Goal: Complete application form

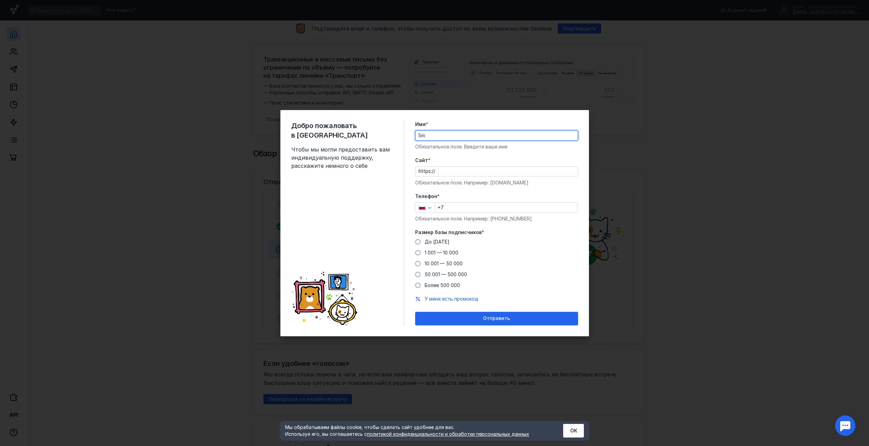
type input "S"
type input "С"
type input "Smart Detali"
click at [460, 207] on input "+7" at bounding box center [506, 208] width 143 height 10
type input "[PHONE_NUMBER]"
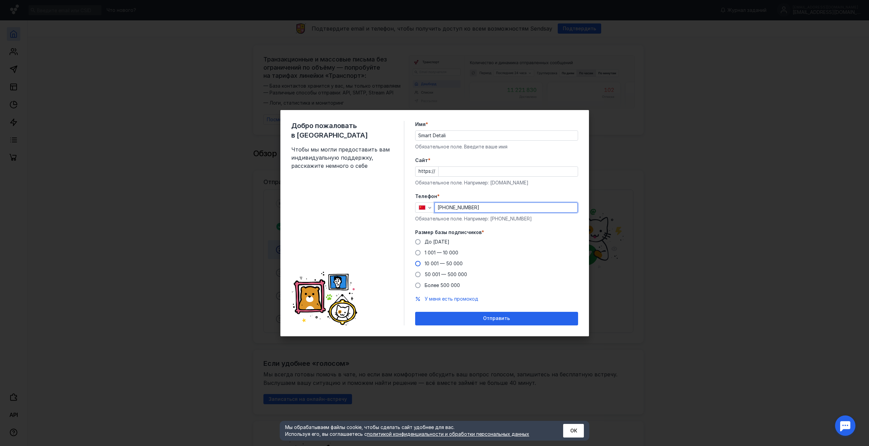
click at [454, 265] on span "10 001 — 50 000" at bounding box center [443, 263] width 38 height 6
click at [0, 0] on input "10 001 — 50 000" at bounding box center [0, 0] width 0 height 0
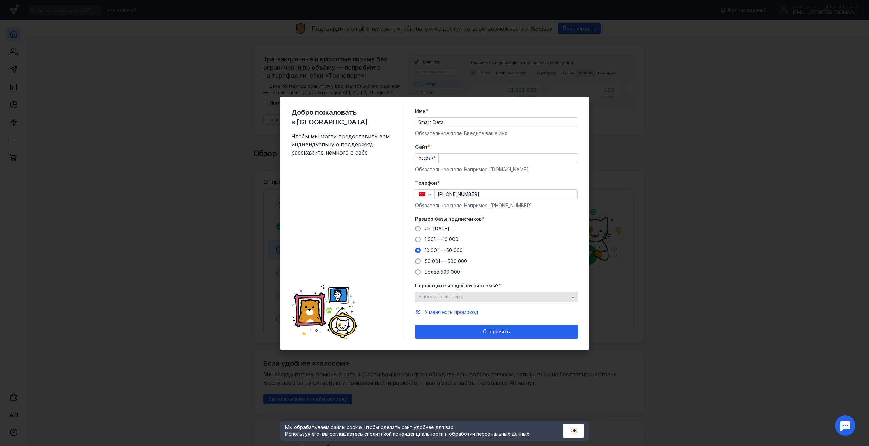
click at [471, 297] on div "Выберите систему" at bounding box center [494, 296] width 154 height 6
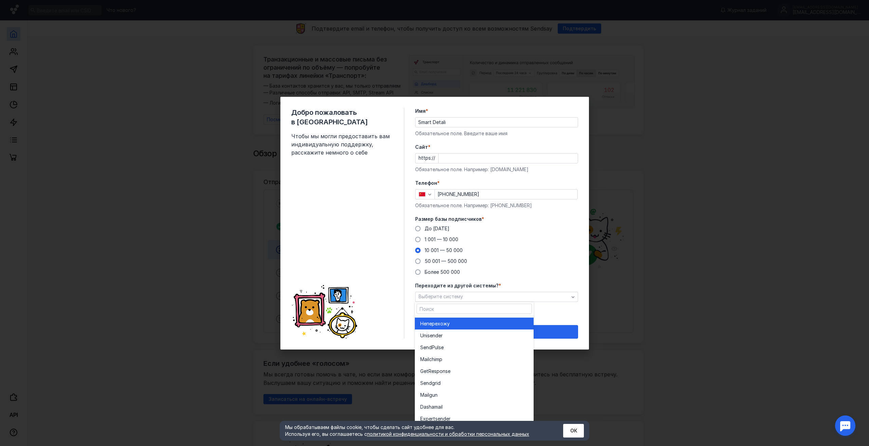
click at [444, 319] on div "Не перехожу" at bounding box center [474, 323] width 108 height 12
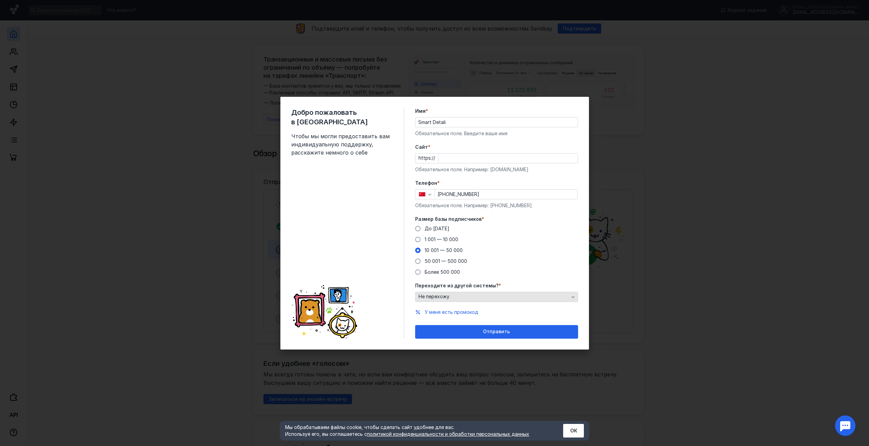
click at [473, 299] on div "Не перехожу" at bounding box center [494, 296] width 154 height 6
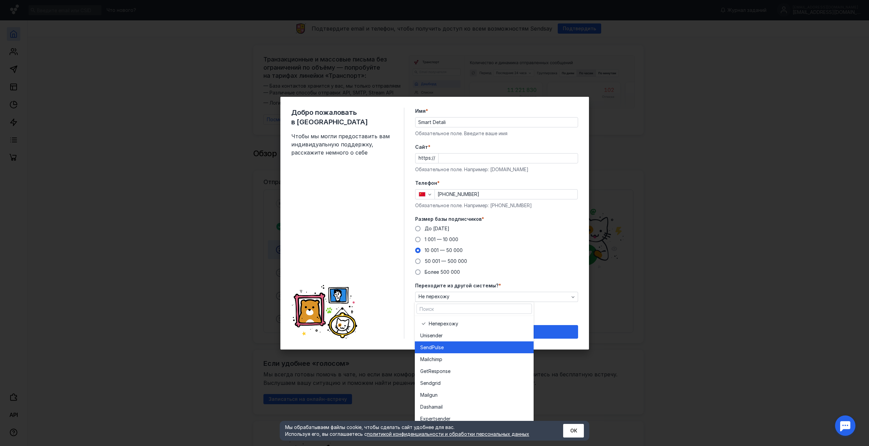
click at [467, 343] on div "SendPuls e" at bounding box center [474, 347] width 108 height 12
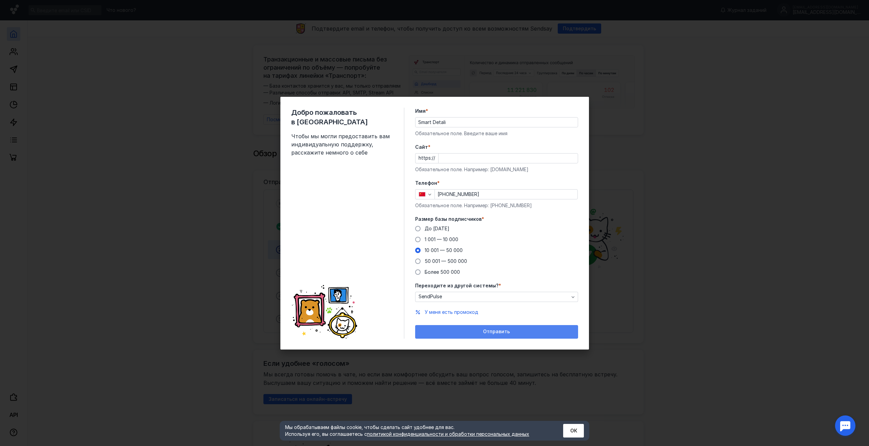
click at [469, 332] on div "Отправить" at bounding box center [496, 331] width 156 height 6
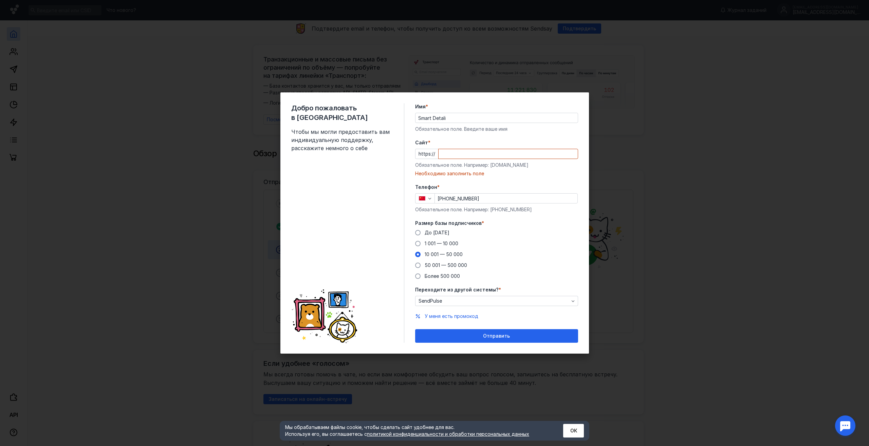
click at [472, 156] on input "Cайт *" at bounding box center [507, 154] width 139 height 10
paste input "[DOMAIN_NAME][URL]"
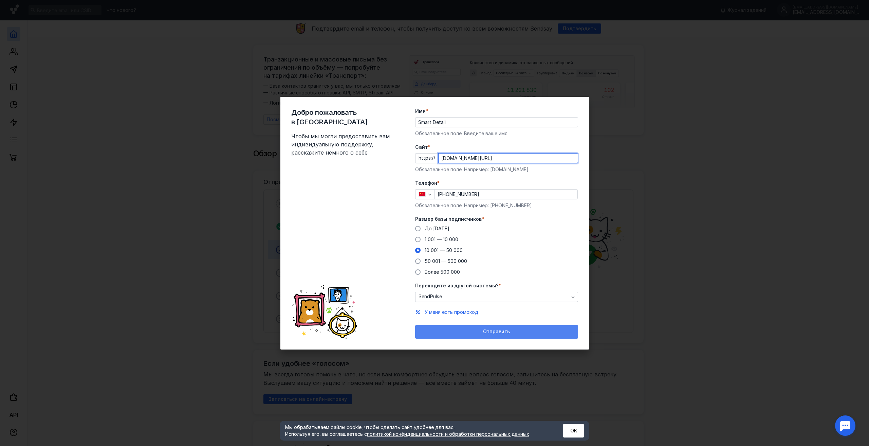
type input "[DOMAIN_NAME][URL]"
click at [484, 327] on div "Отправить" at bounding box center [496, 332] width 163 height 14
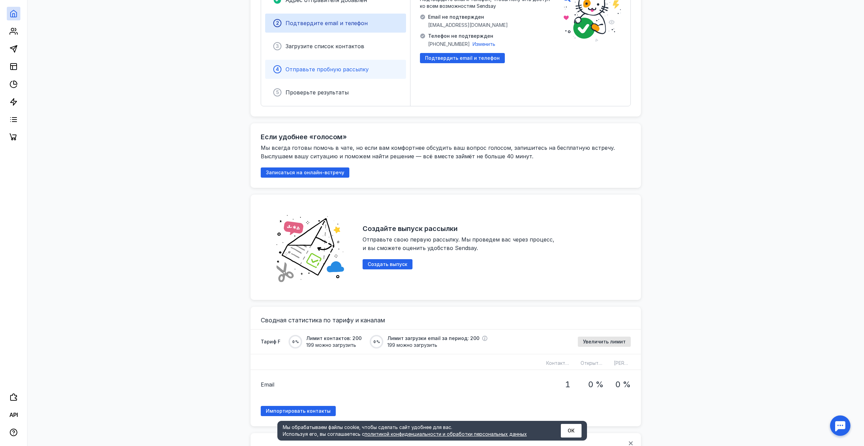
scroll to position [407, 0]
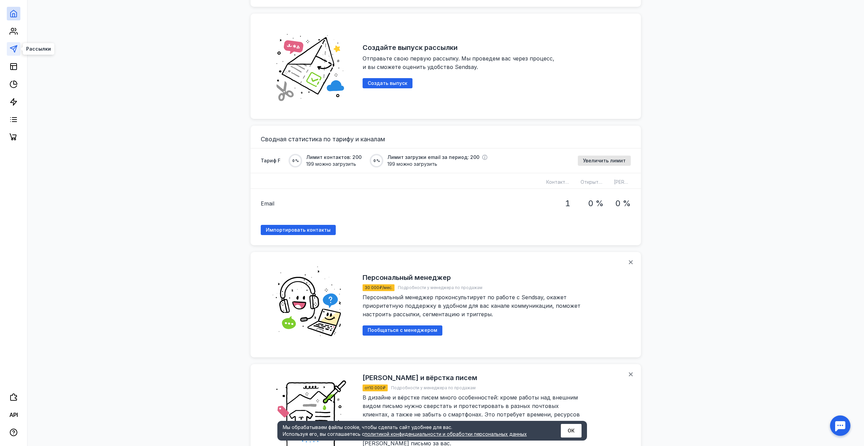
click at [10, 50] on icon at bounding box center [14, 49] width 8 height 8
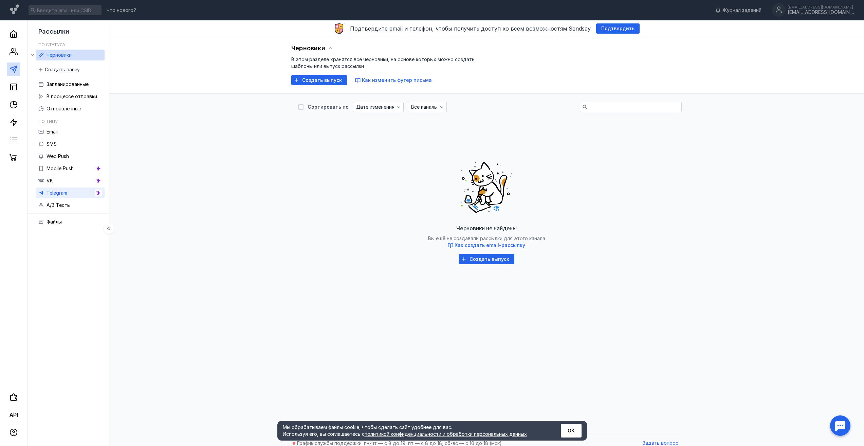
click at [78, 193] on link "Telegram" at bounding box center [70, 192] width 69 height 11
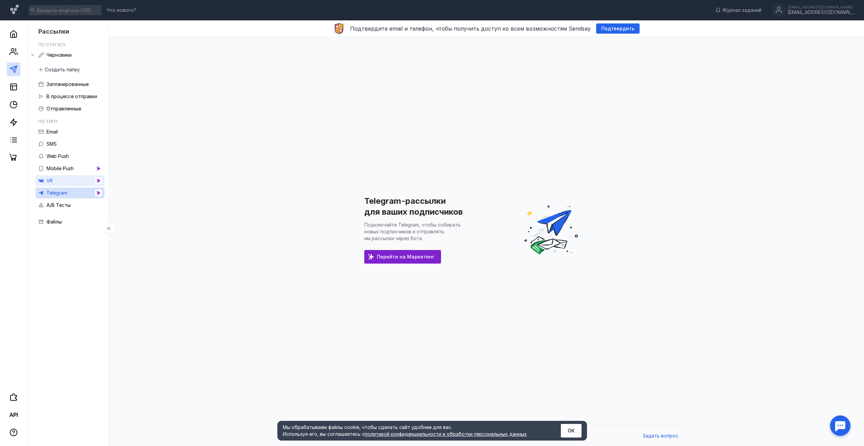
click at [81, 183] on link "VK" at bounding box center [70, 180] width 69 height 11
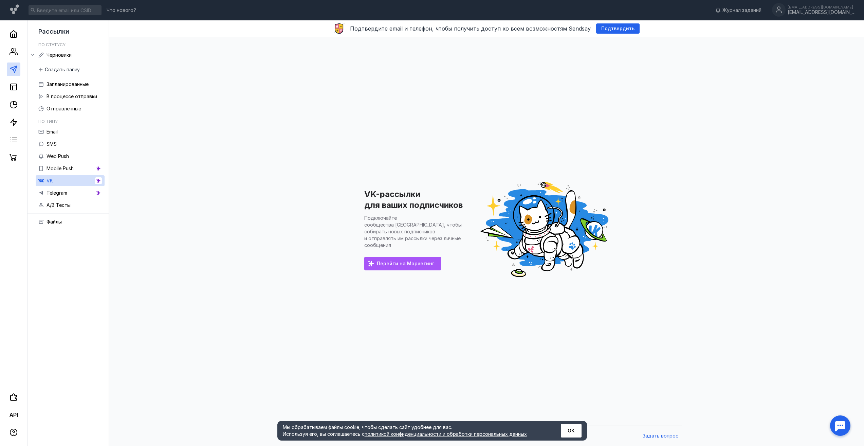
click at [410, 261] on div "Перейти на Маркетинг" at bounding box center [402, 264] width 77 height 14
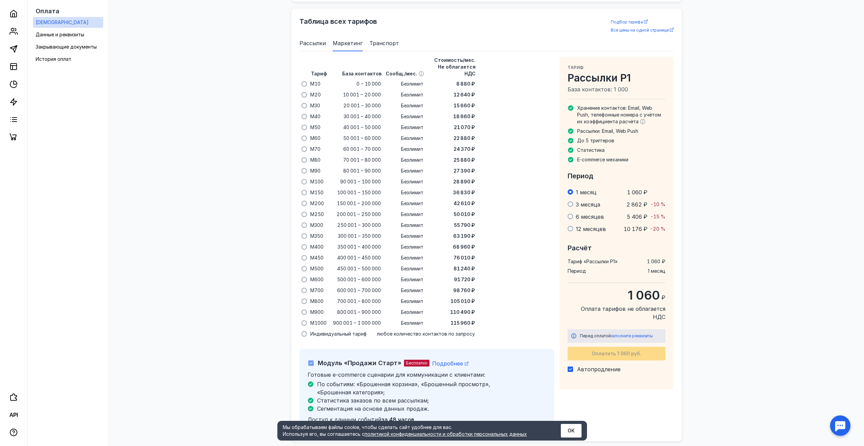
scroll to position [439, 0]
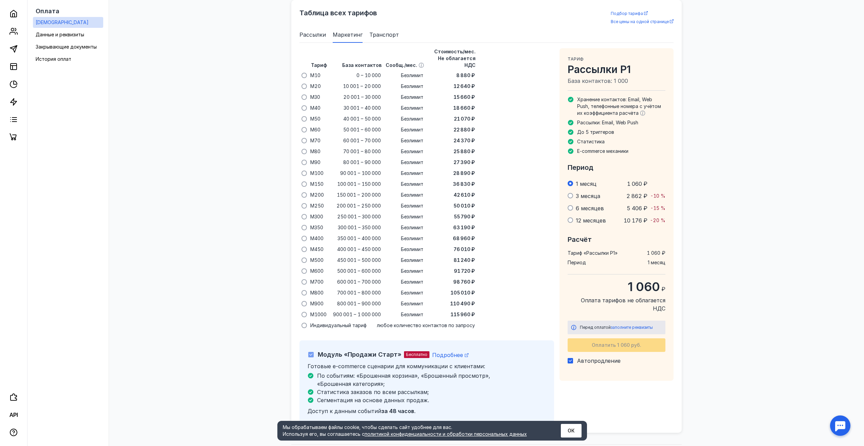
click at [329, 40] on ul "Рассылки Маркетинг Транспорт" at bounding box center [486, 34] width 374 height 16
click at [319, 35] on span "Рассылки" at bounding box center [312, 35] width 26 height 8
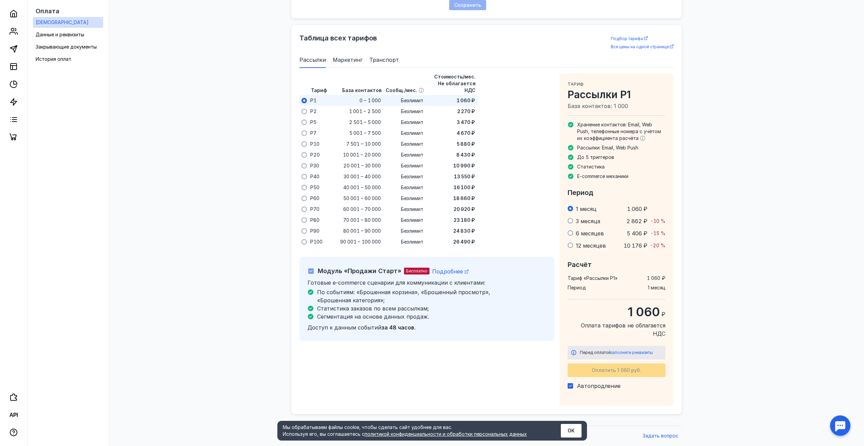
scroll to position [406, 0]
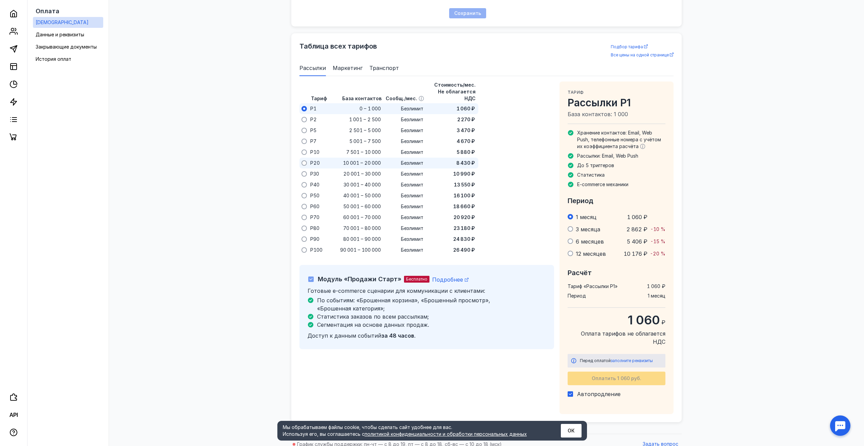
click at [314, 159] on span "P20" at bounding box center [315, 162] width 10 height 7
click at [377, 71] on span "Транспорт" at bounding box center [384, 68] width 30 height 8
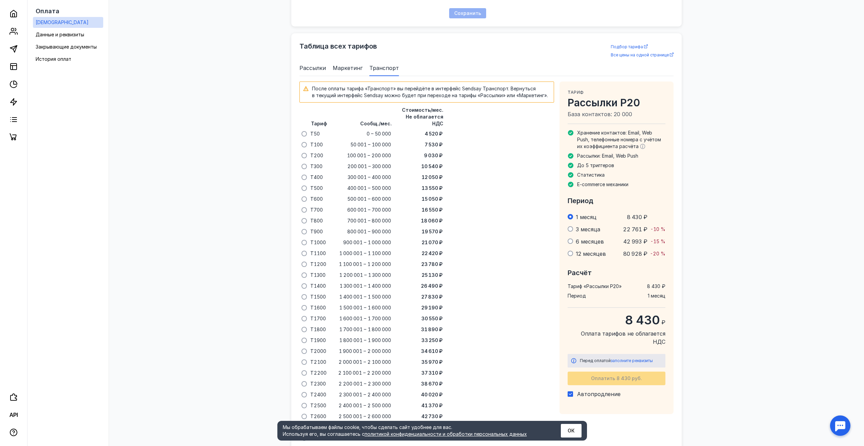
scroll to position [439, 0]
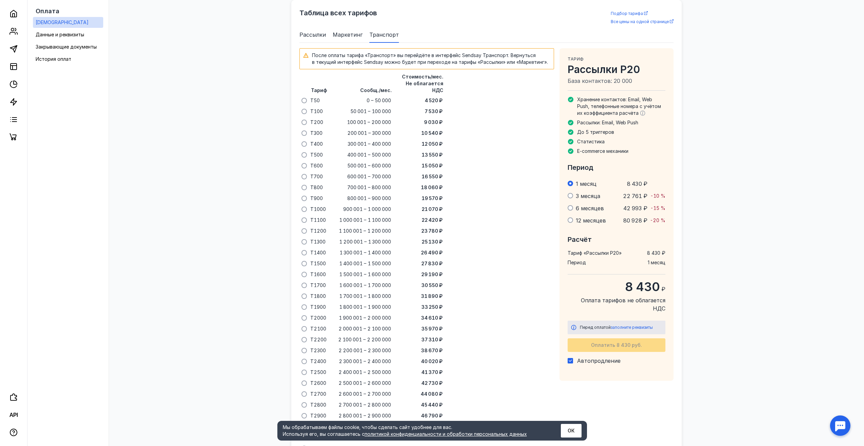
click at [338, 34] on span "Маркетинг" at bounding box center [348, 35] width 30 height 8
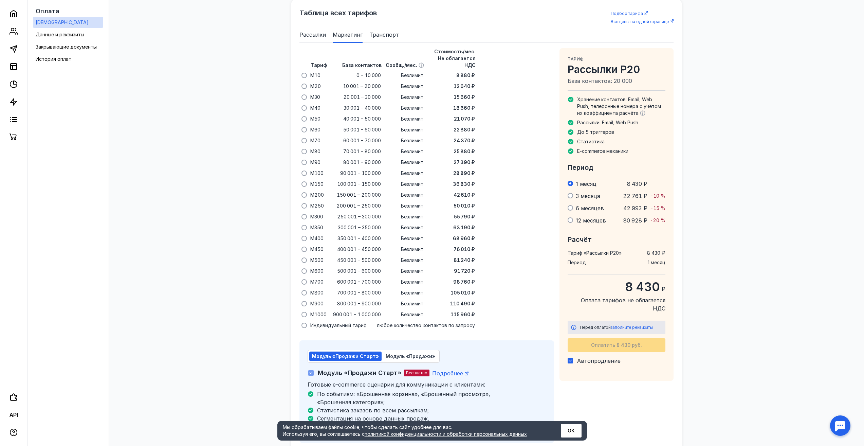
click at [303, 38] on span "Рассылки" at bounding box center [312, 35] width 26 height 8
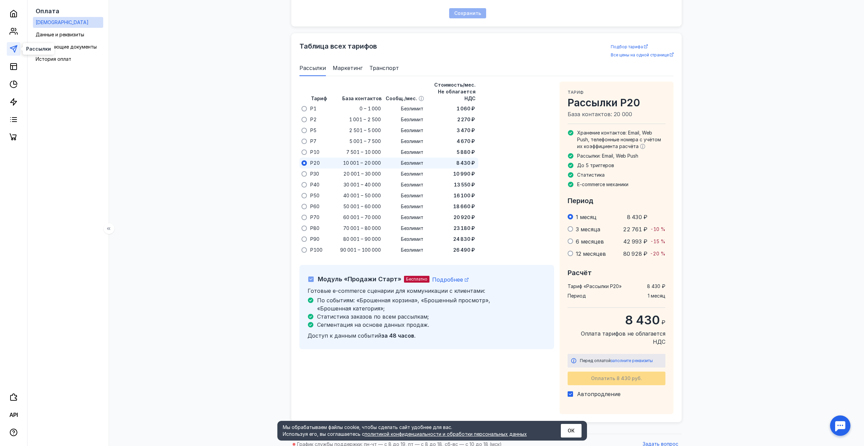
click at [14, 51] on icon at bounding box center [14, 49] width 8 height 8
